Goal: Information Seeking & Learning: Learn about a topic

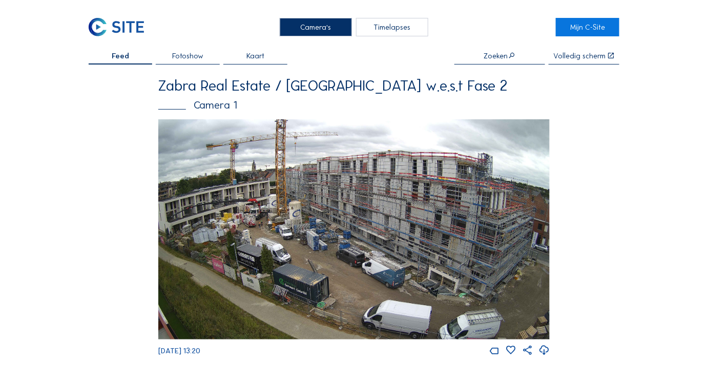
click at [331, 209] on img at bounding box center [353, 229] width 391 height 220
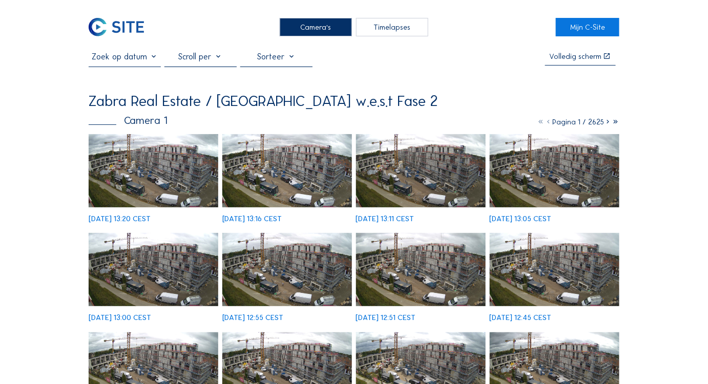
click at [150, 153] on img at bounding box center [154, 170] width 130 height 73
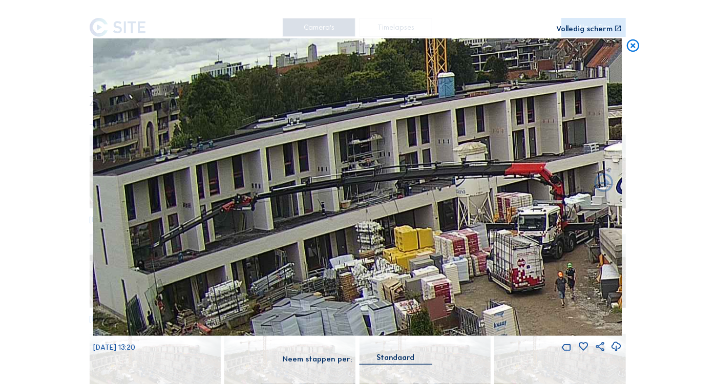
drag, startPoint x: 205, startPoint y: 203, endPoint x: 329, endPoint y: 230, distance: 127.5
click at [329, 230] on img at bounding box center [357, 186] width 529 height 297
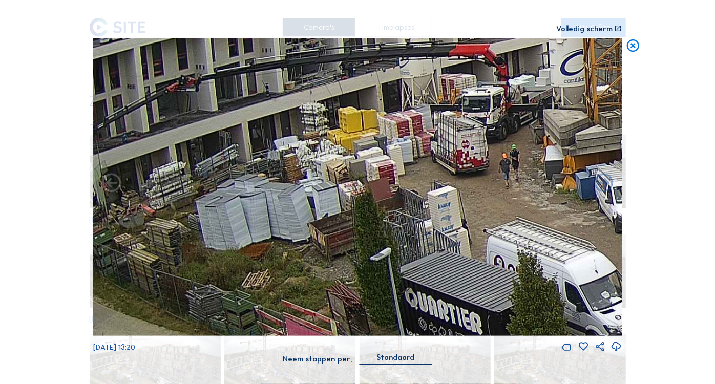
drag, startPoint x: 382, startPoint y: 196, endPoint x: 348, endPoint y: 74, distance: 126.6
click at [321, 48] on img at bounding box center [357, 186] width 529 height 297
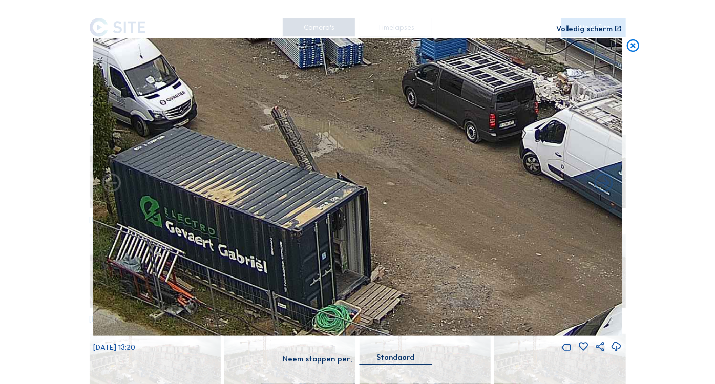
drag, startPoint x: 551, startPoint y: 246, endPoint x: 131, endPoint y: 65, distance: 458.0
click at [102, 55] on img at bounding box center [357, 186] width 529 height 297
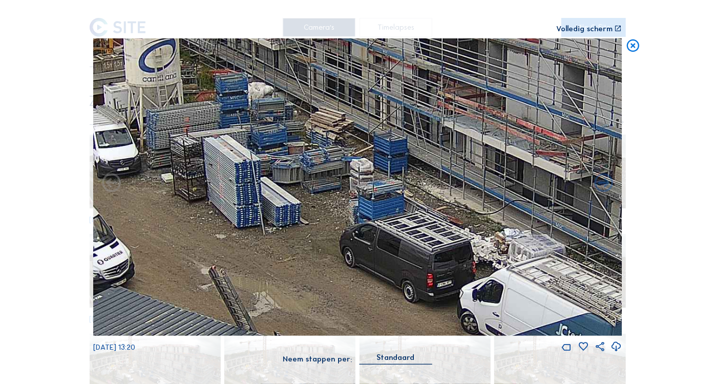
drag, startPoint x: 316, startPoint y: 141, endPoint x: 254, endPoint y: 297, distance: 167.8
click at [254, 297] on img at bounding box center [357, 186] width 529 height 297
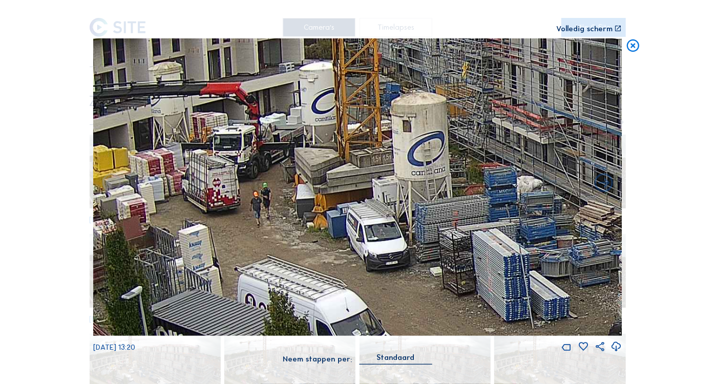
drag, startPoint x: 472, startPoint y: 252, endPoint x: 556, endPoint y: 292, distance: 92.8
click at [556, 292] on img at bounding box center [357, 186] width 529 height 297
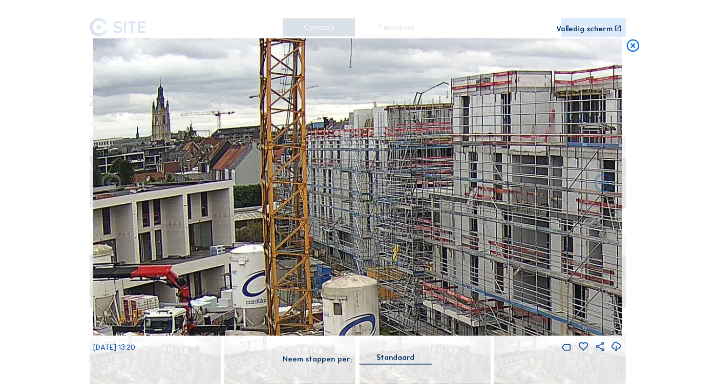
drag, startPoint x: 406, startPoint y: 206, endPoint x: 281, endPoint y: 357, distance: 196.0
click at [281, 357] on div "[DATE] 13:20 Neem stappen per: Standaard" at bounding box center [357, 206] width 528 height 337
click at [281, 356] on div "Neem stappen per: Standaard" at bounding box center [357, 364] width 528 height 23
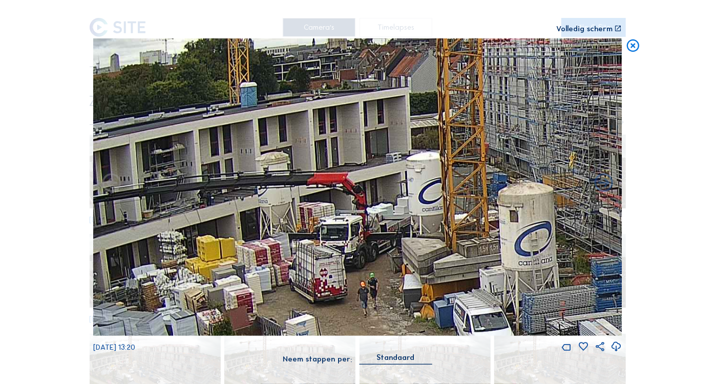
drag, startPoint x: 205, startPoint y: 289, endPoint x: 382, endPoint y: 202, distance: 196.9
click at [382, 201] on img at bounding box center [357, 186] width 529 height 297
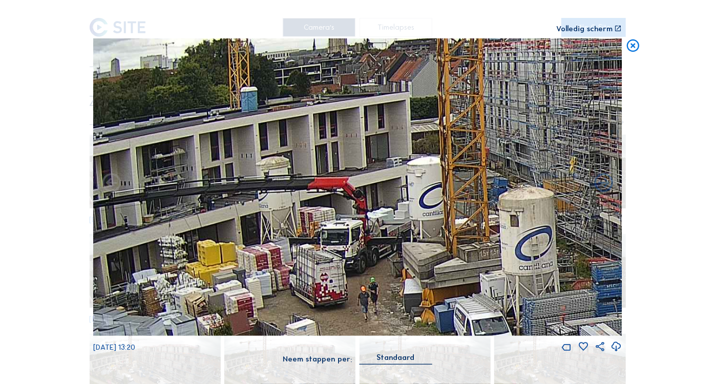
click at [635, 51] on icon at bounding box center [632, 45] width 15 height 15
